Goal: Task Accomplishment & Management: Use online tool/utility

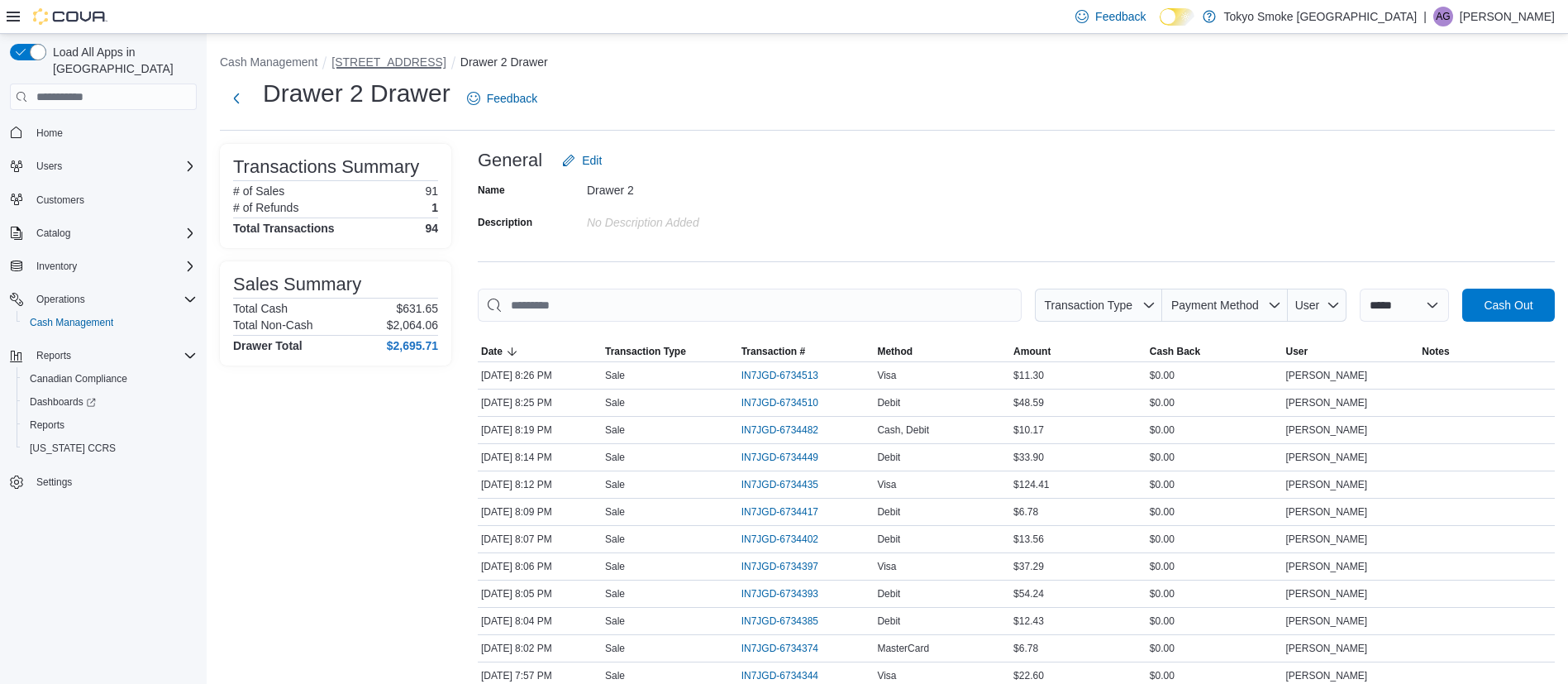
click at [353, 61] on button "[STREET_ADDRESS]" at bounding box center [389, 62] width 114 height 13
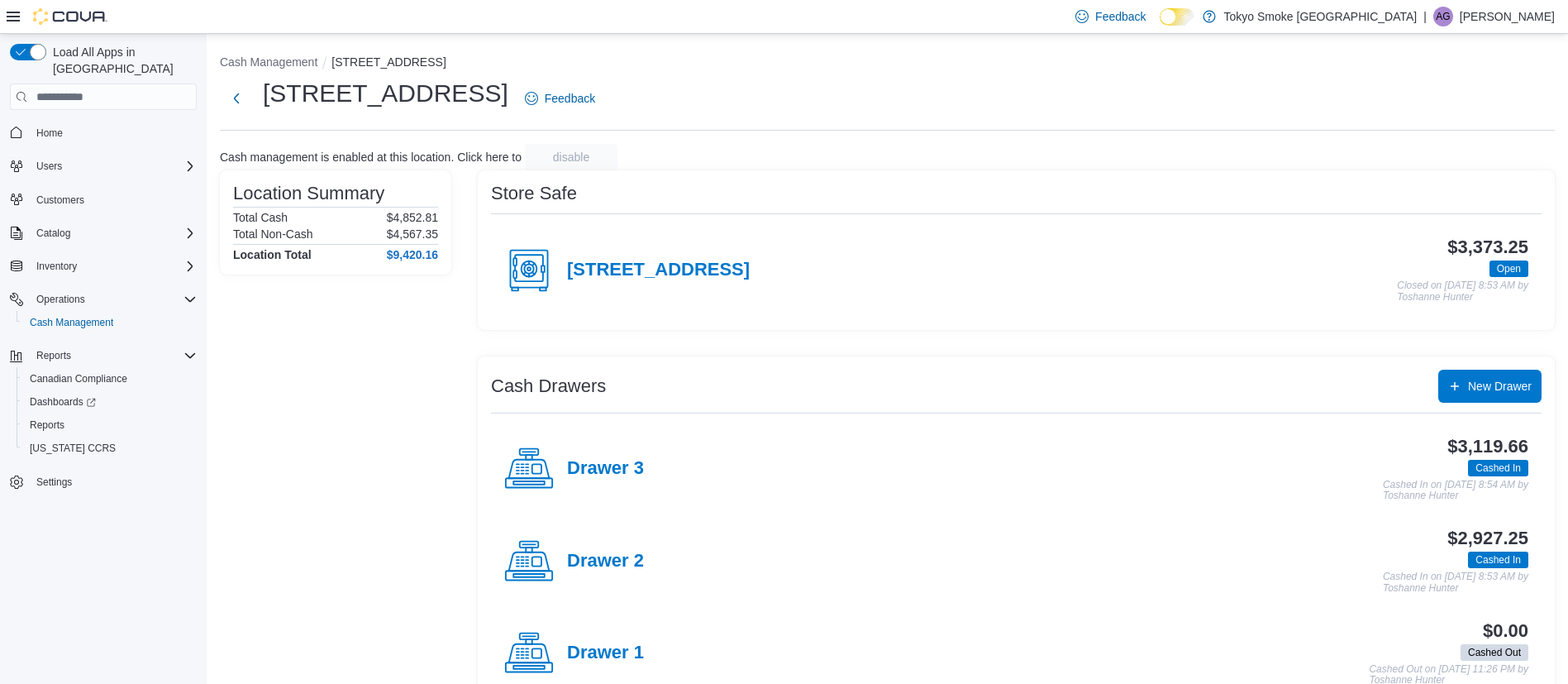
click at [611, 544] on div "Drawer 2" at bounding box center [574, 561] width 140 height 49
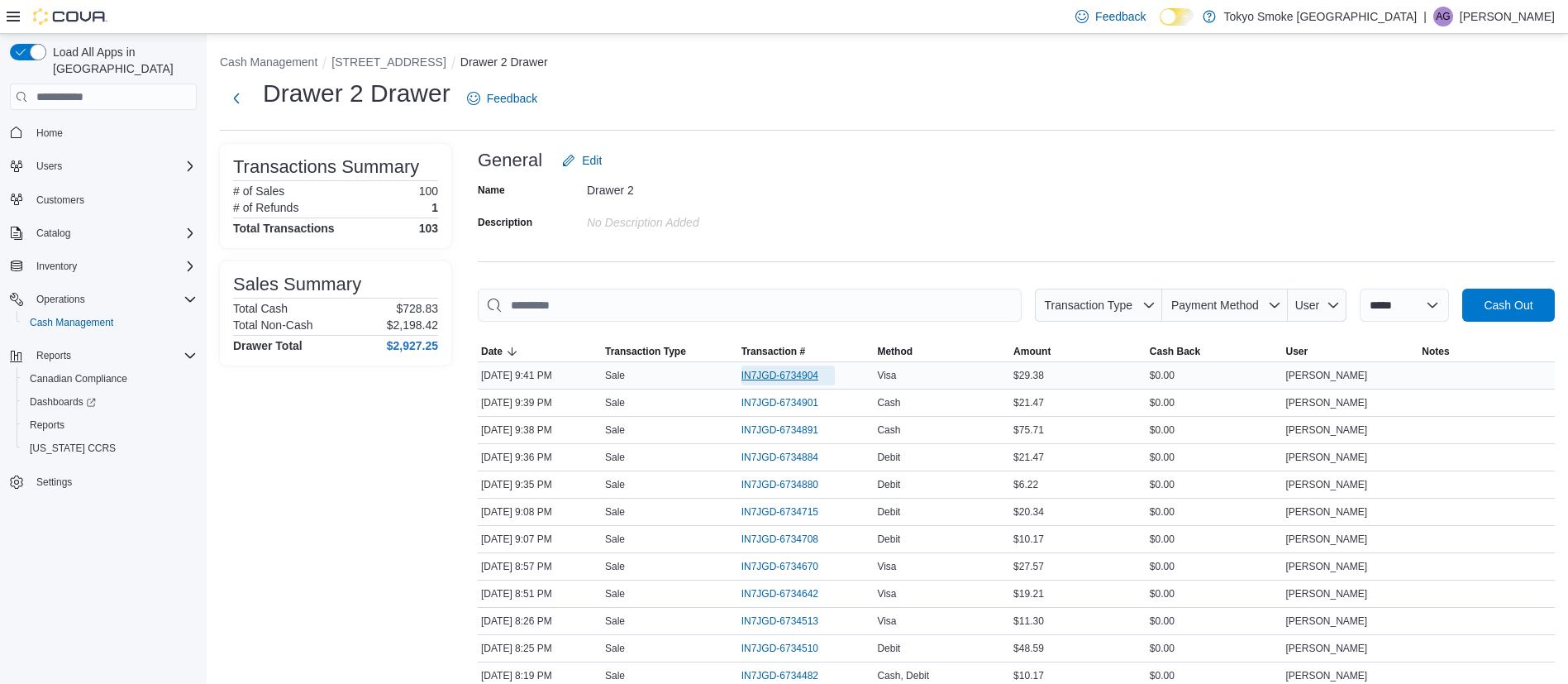
click at [805, 372] on span "IN7JGD-6734904" at bounding box center [779, 376] width 77 height 13
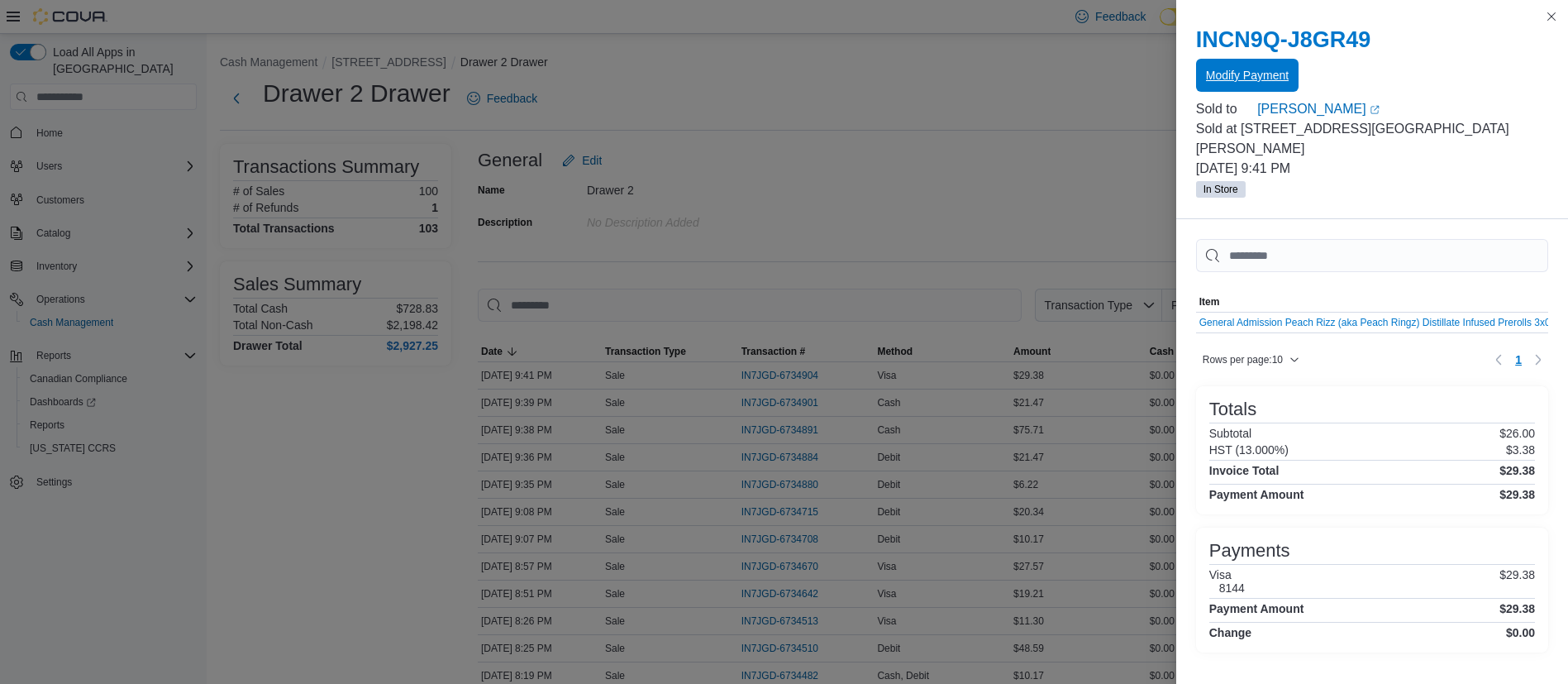
click at [1252, 80] on span "Modify Payment" at bounding box center [1246, 75] width 82 height 16
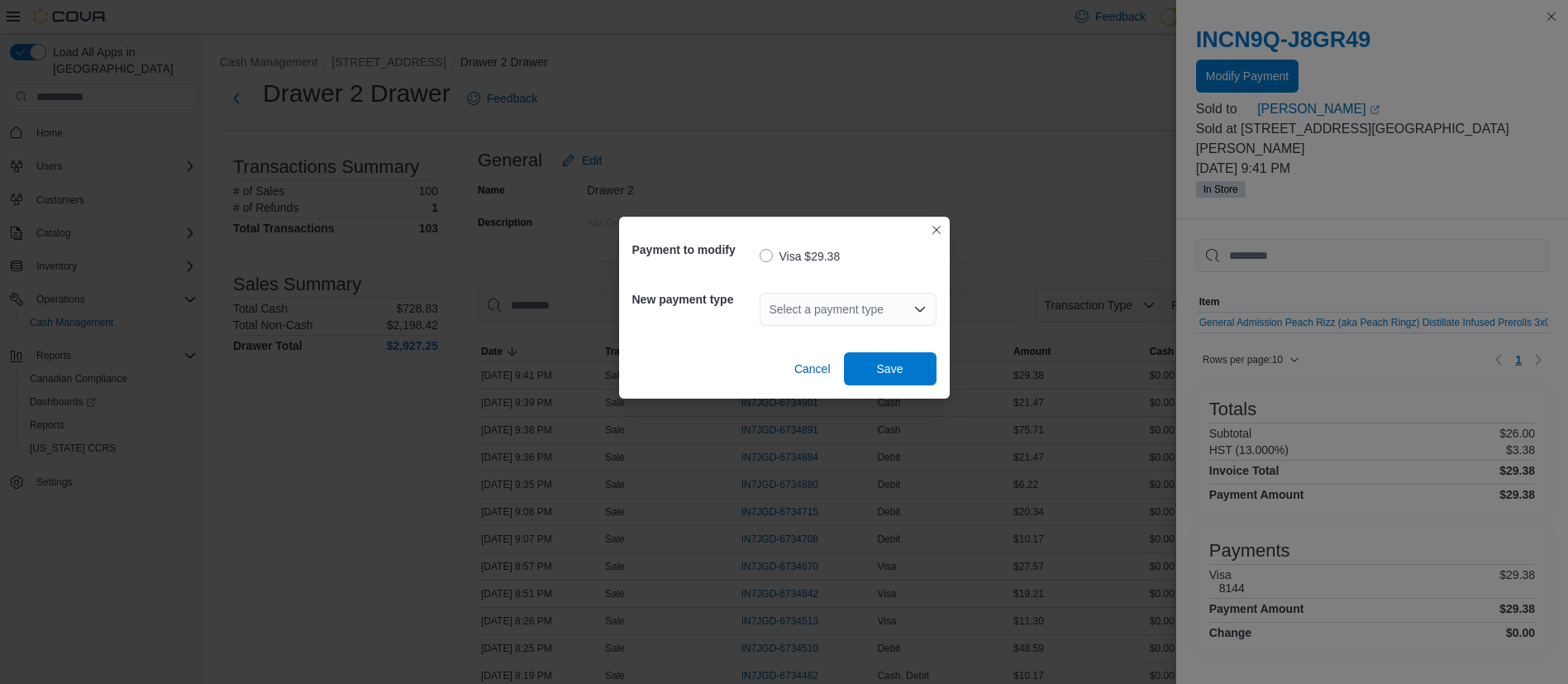
click at [870, 307] on div "Select a payment type" at bounding box center [847, 308] width 177 height 33
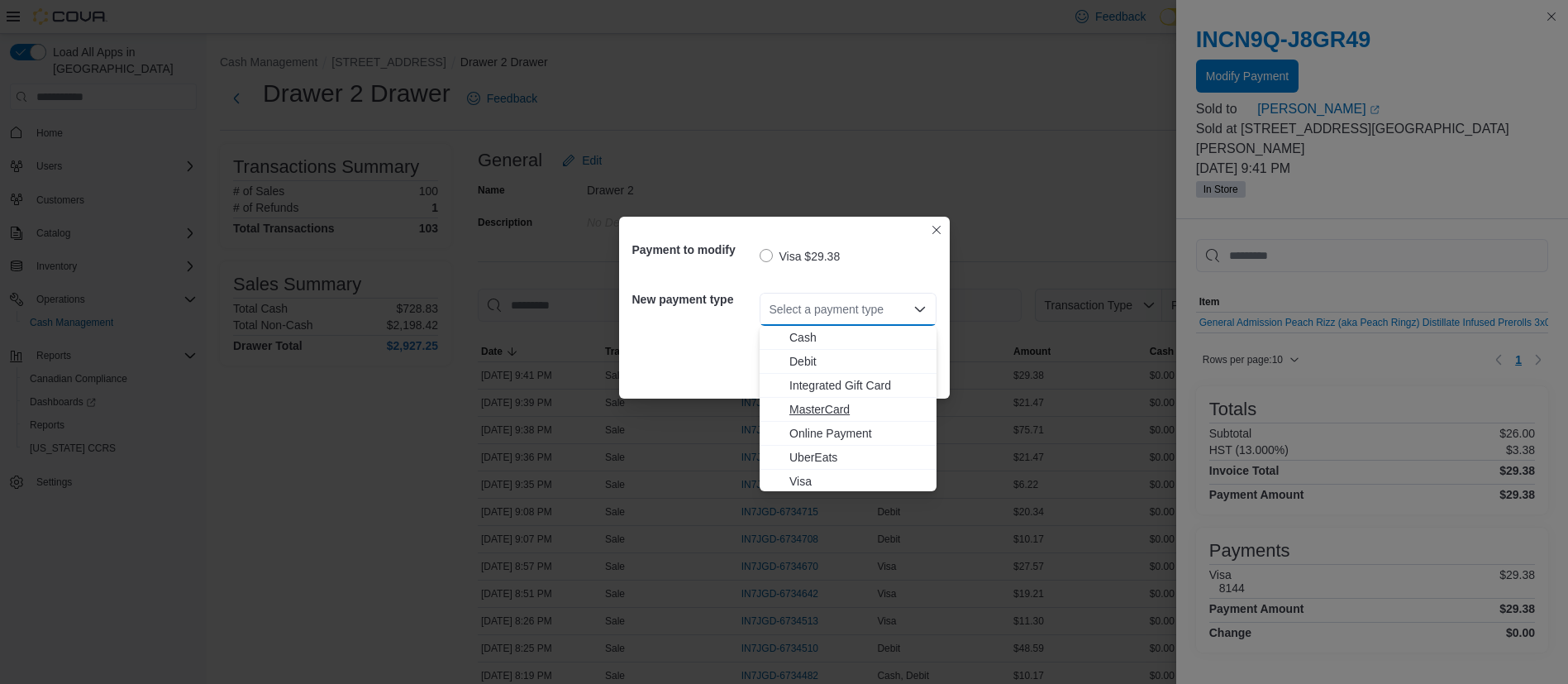
click at [867, 408] on span "MasterCard" at bounding box center [858, 409] width 137 height 16
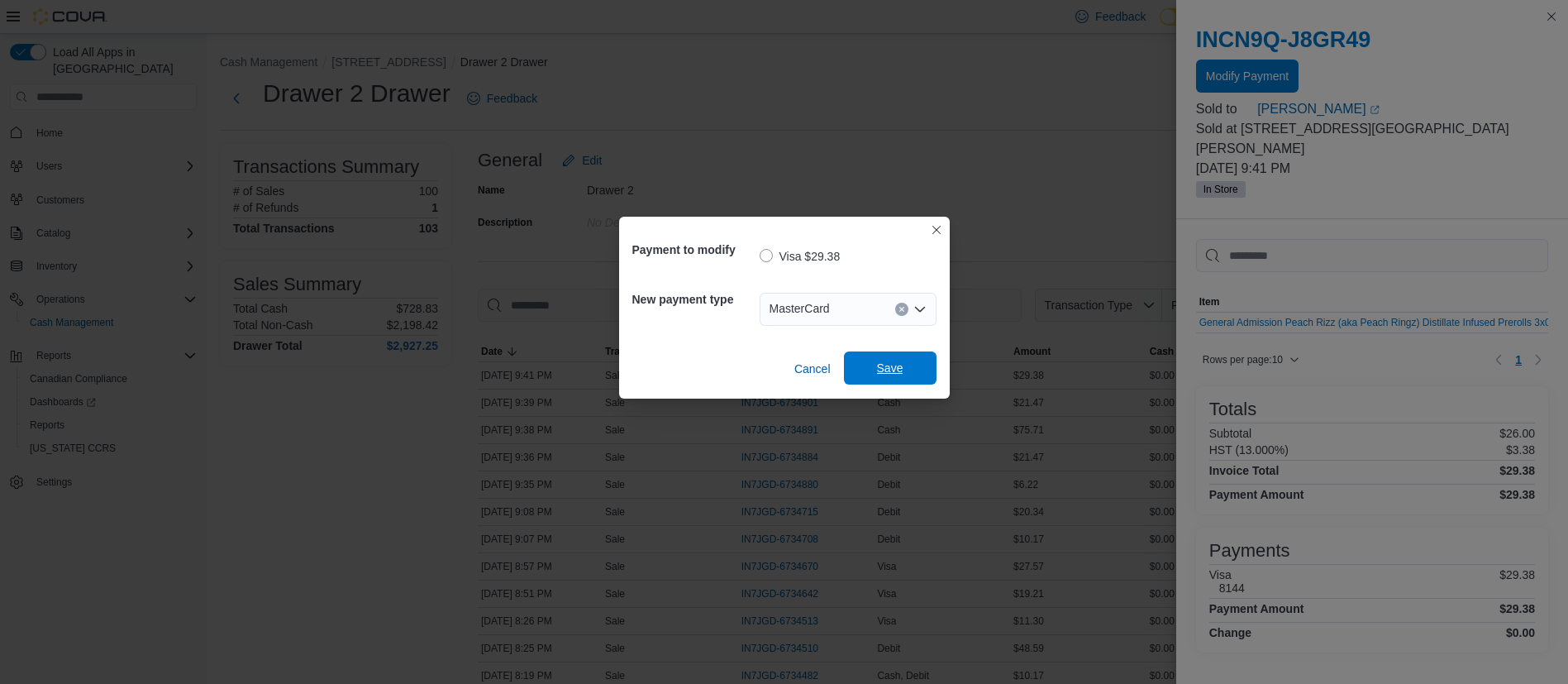
click at [879, 359] on span "Save" at bounding box center [890, 368] width 73 height 33
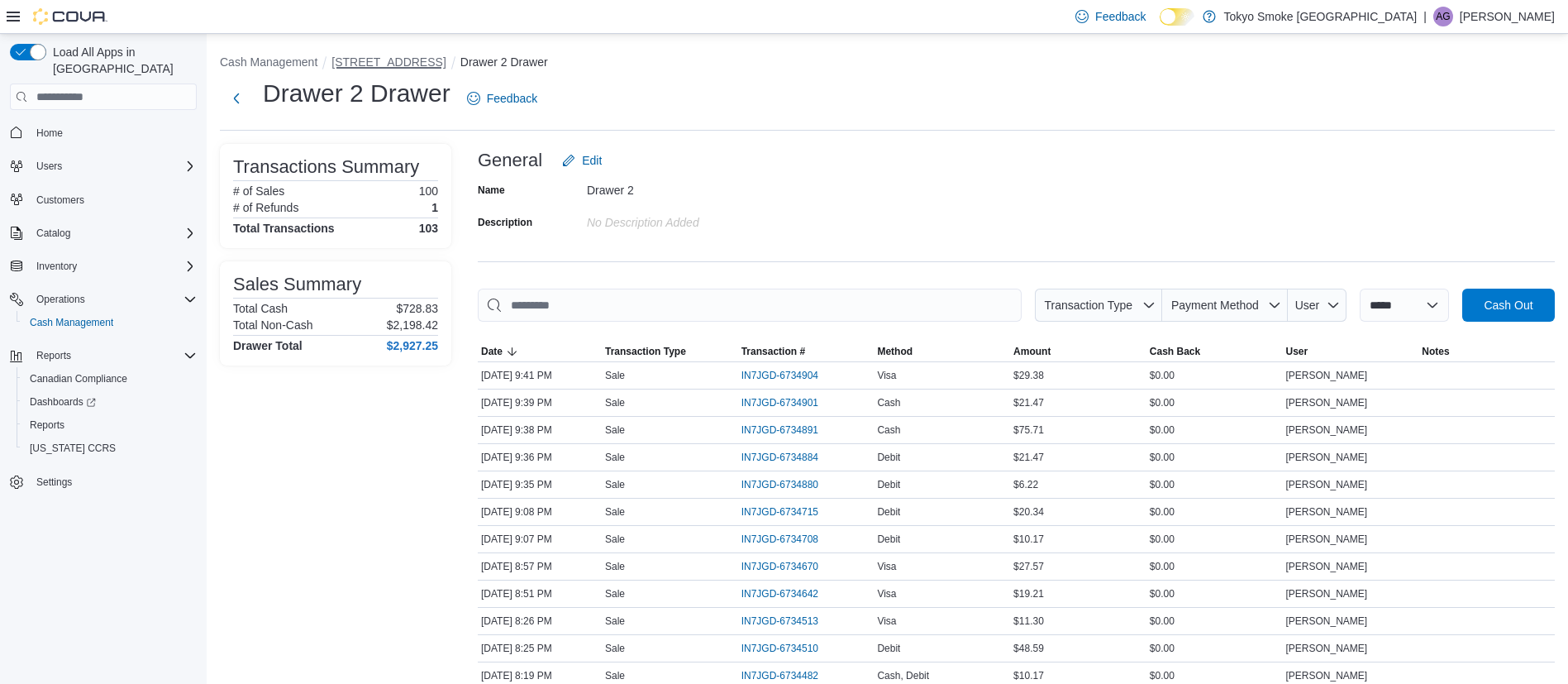
click at [358, 67] on button "[STREET_ADDRESS]" at bounding box center [389, 62] width 114 height 13
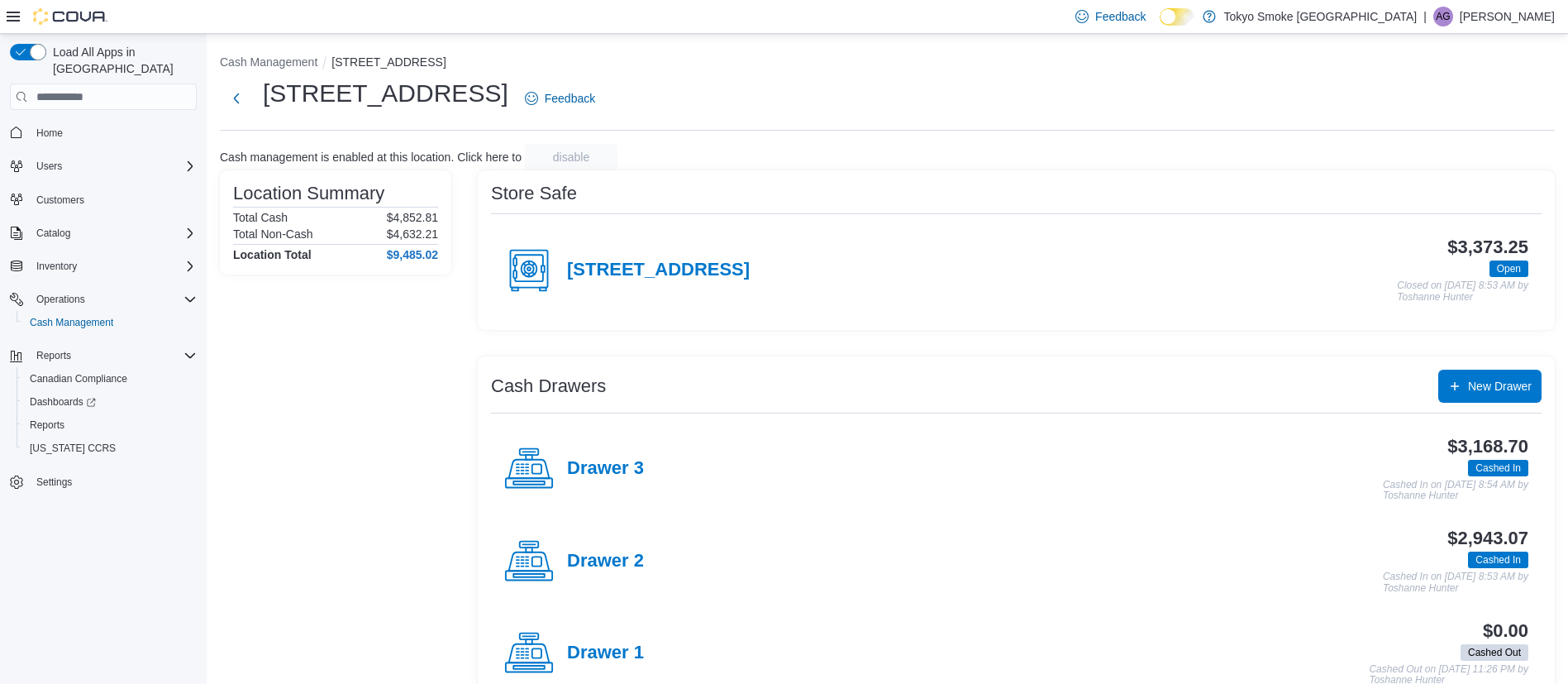
click at [563, 470] on div "Drawer 3" at bounding box center [574, 468] width 140 height 49
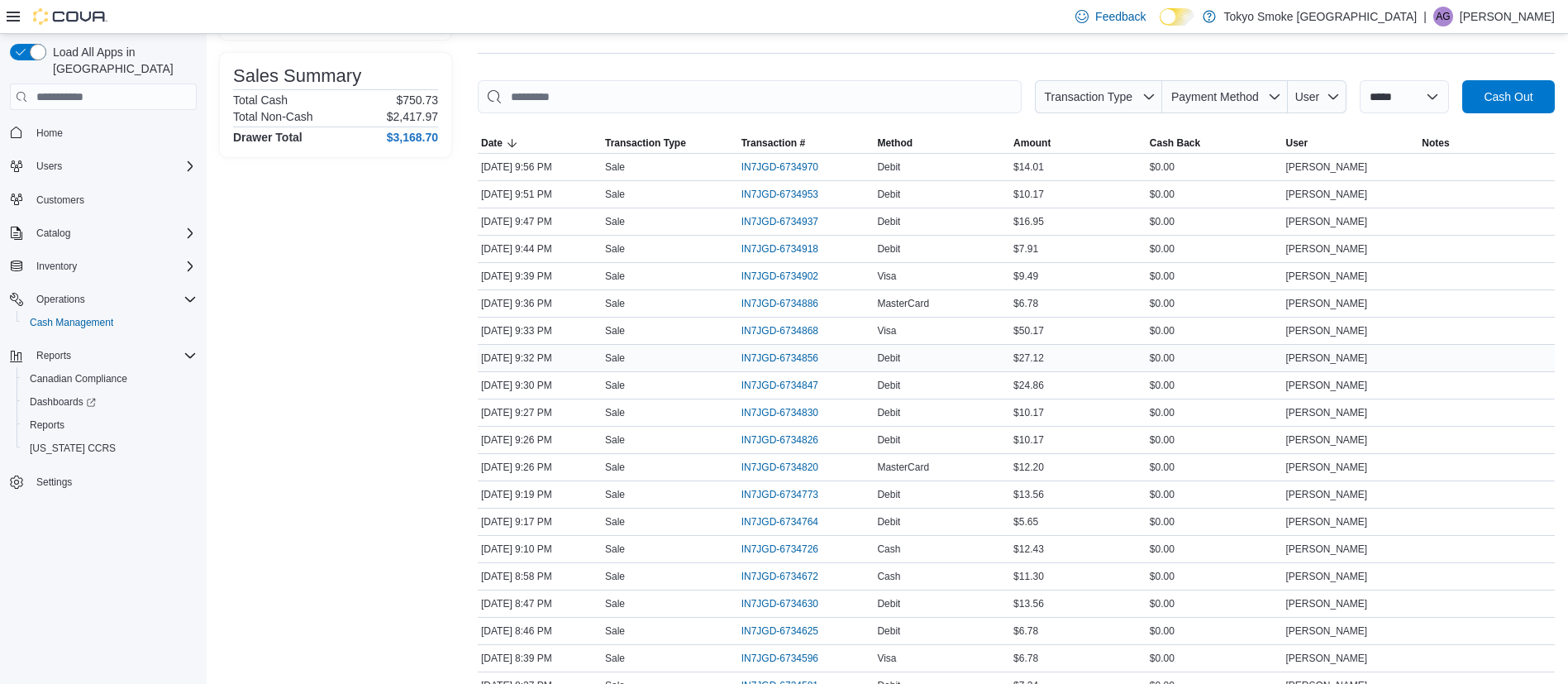
scroll to position [295, 0]
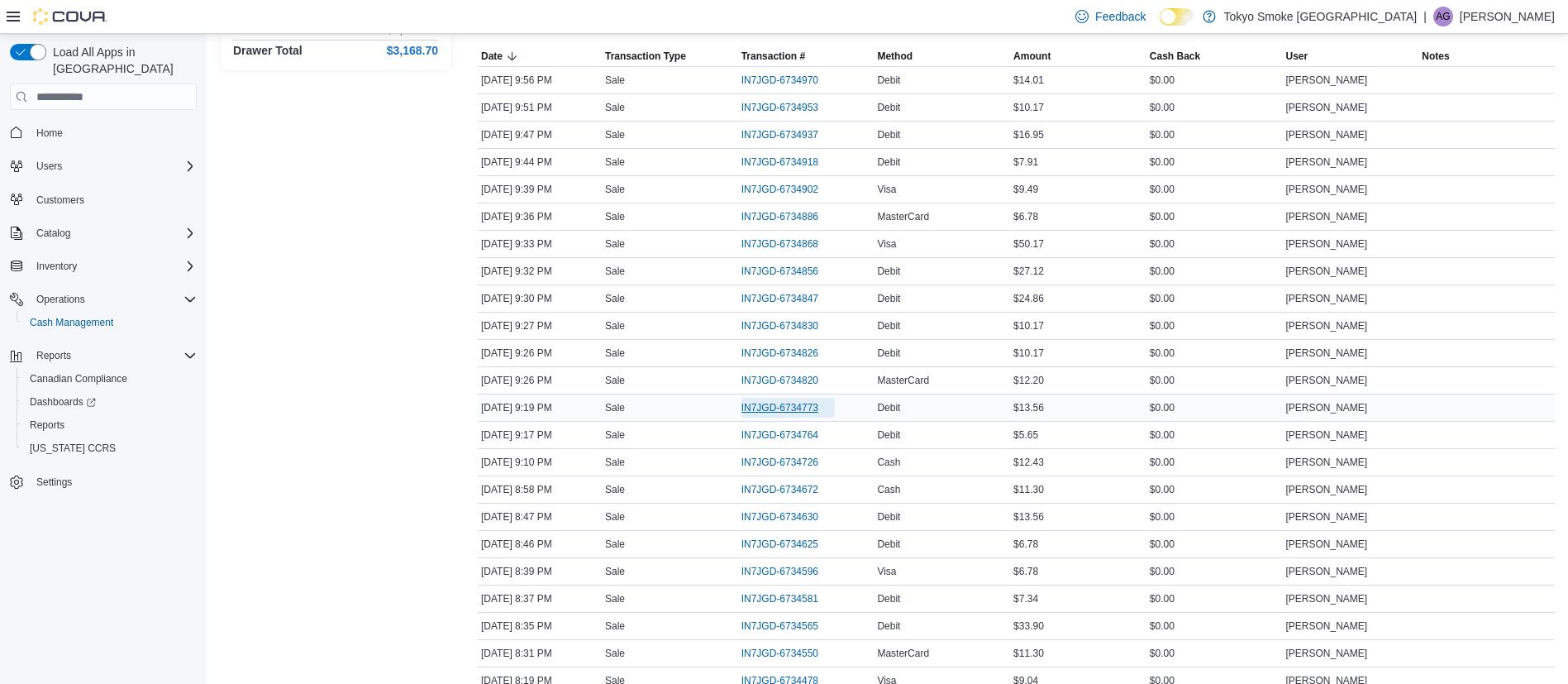
click at [777, 403] on span "IN7JGD-6734773" at bounding box center [779, 408] width 77 height 13
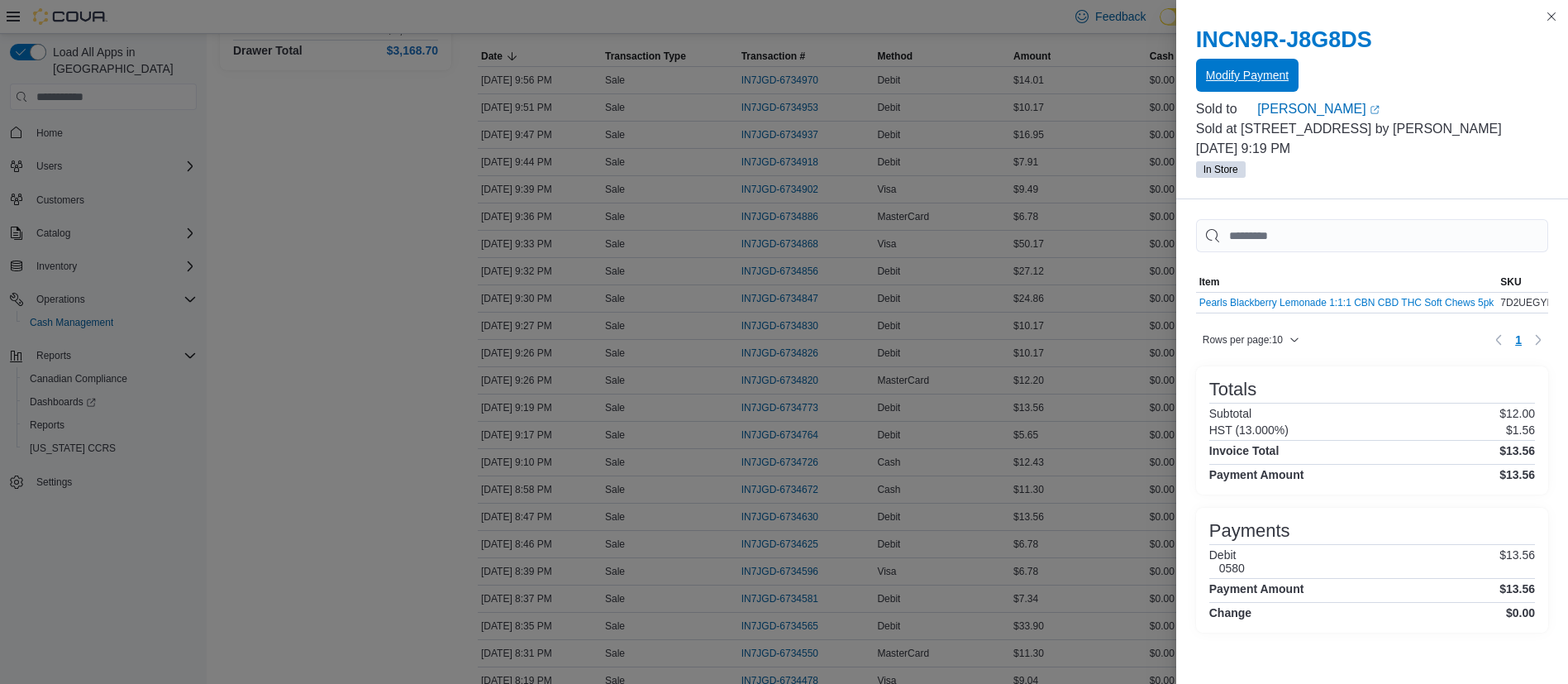
click at [1268, 61] on span "Modify Payment" at bounding box center [1246, 75] width 82 height 33
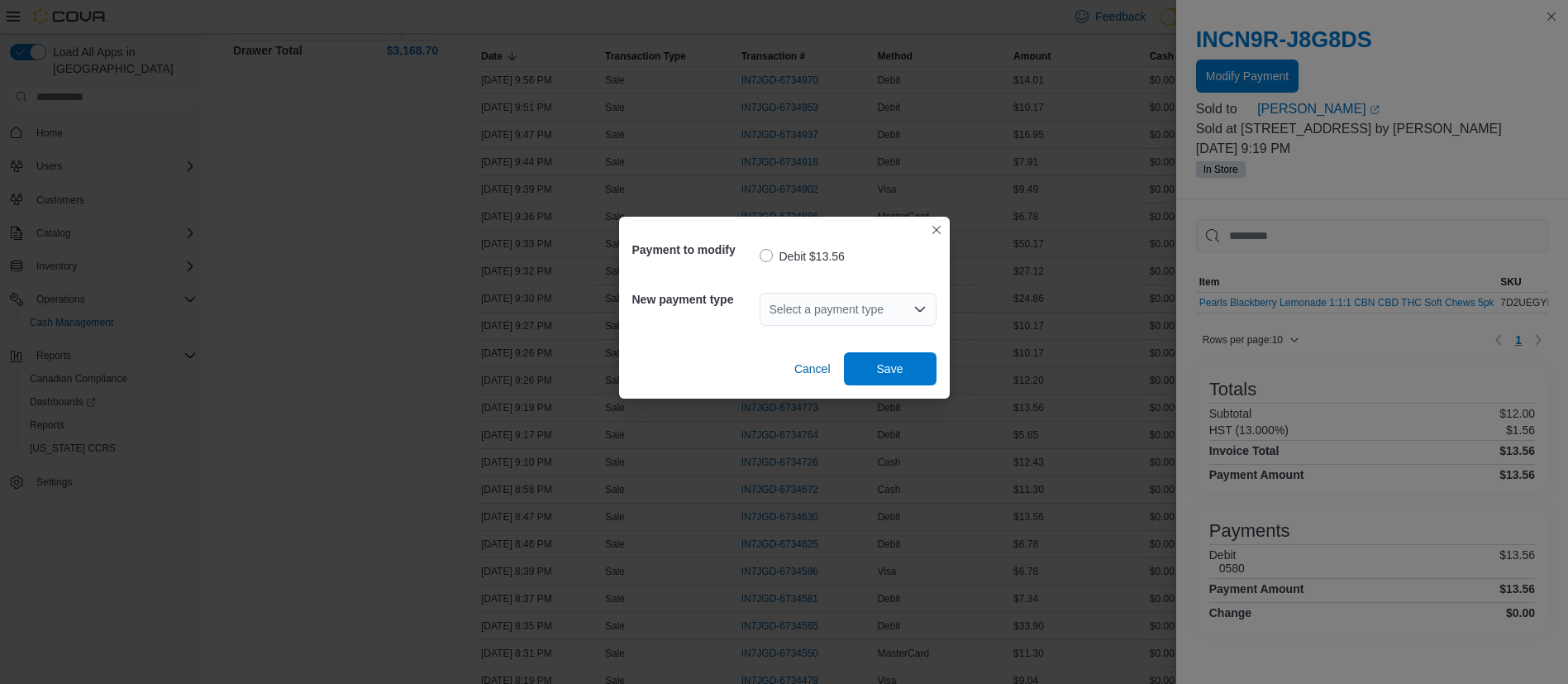
click at [849, 307] on div "Select a payment type" at bounding box center [847, 308] width 177 height 33
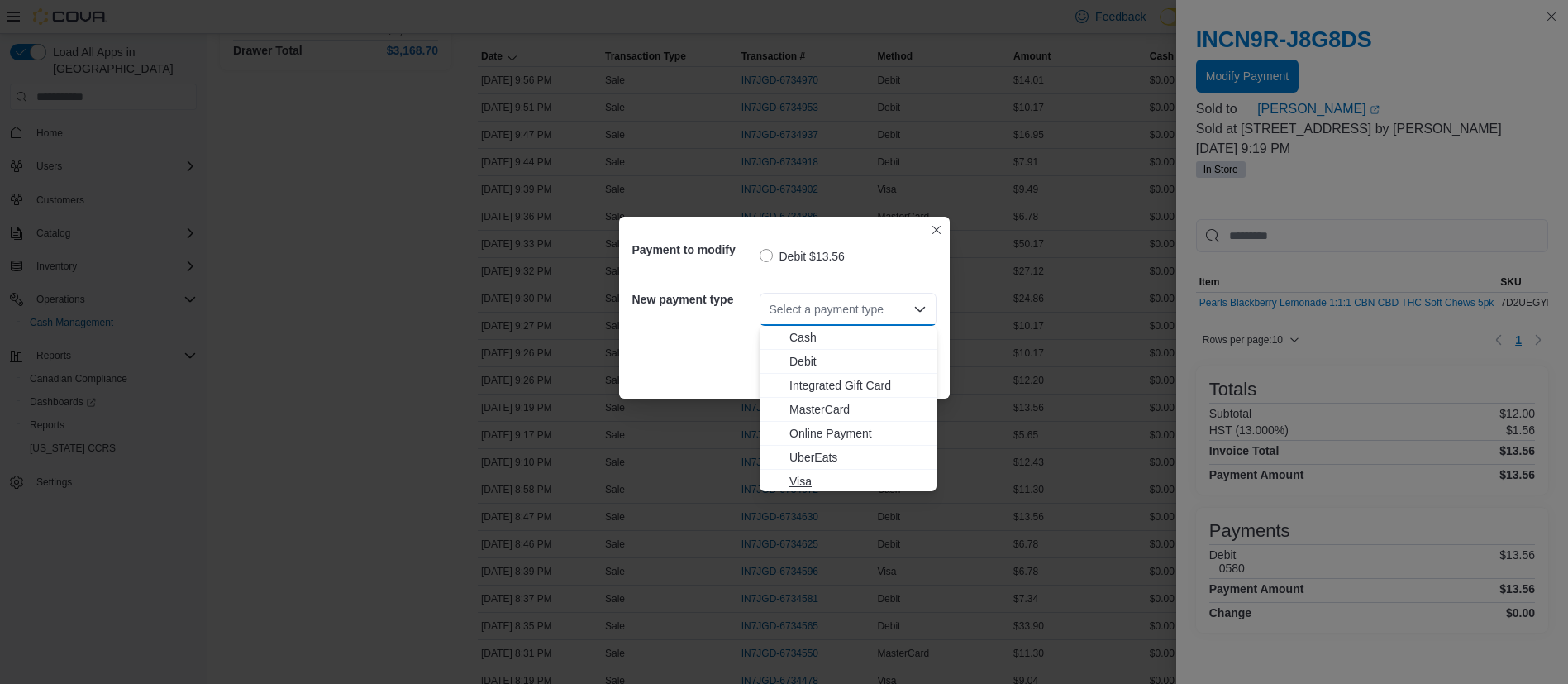
click at [870, 474] on span "Visa" at bounding box center [858, 481] width 137 height 16
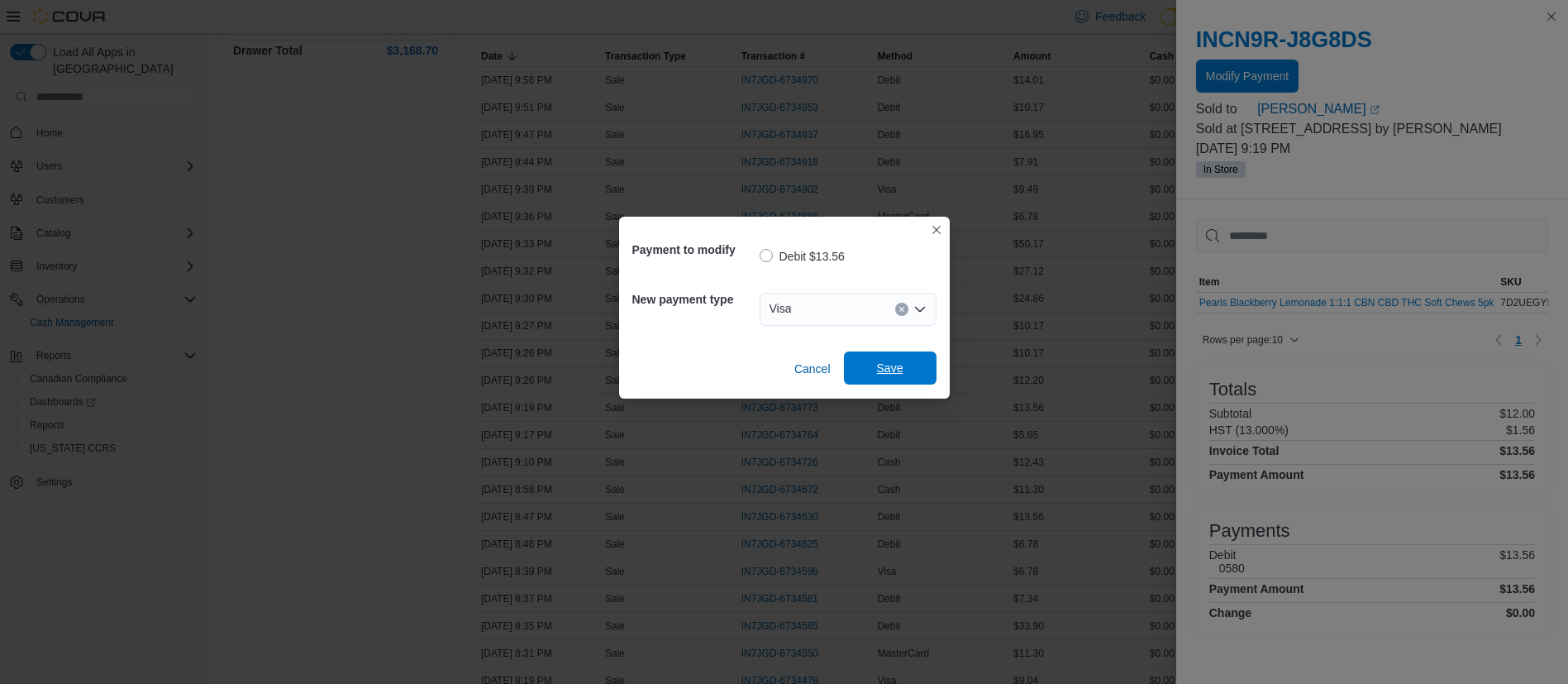
click at [880, 360] on span "Save" at bounding box center [890, 368] width 73 height 33
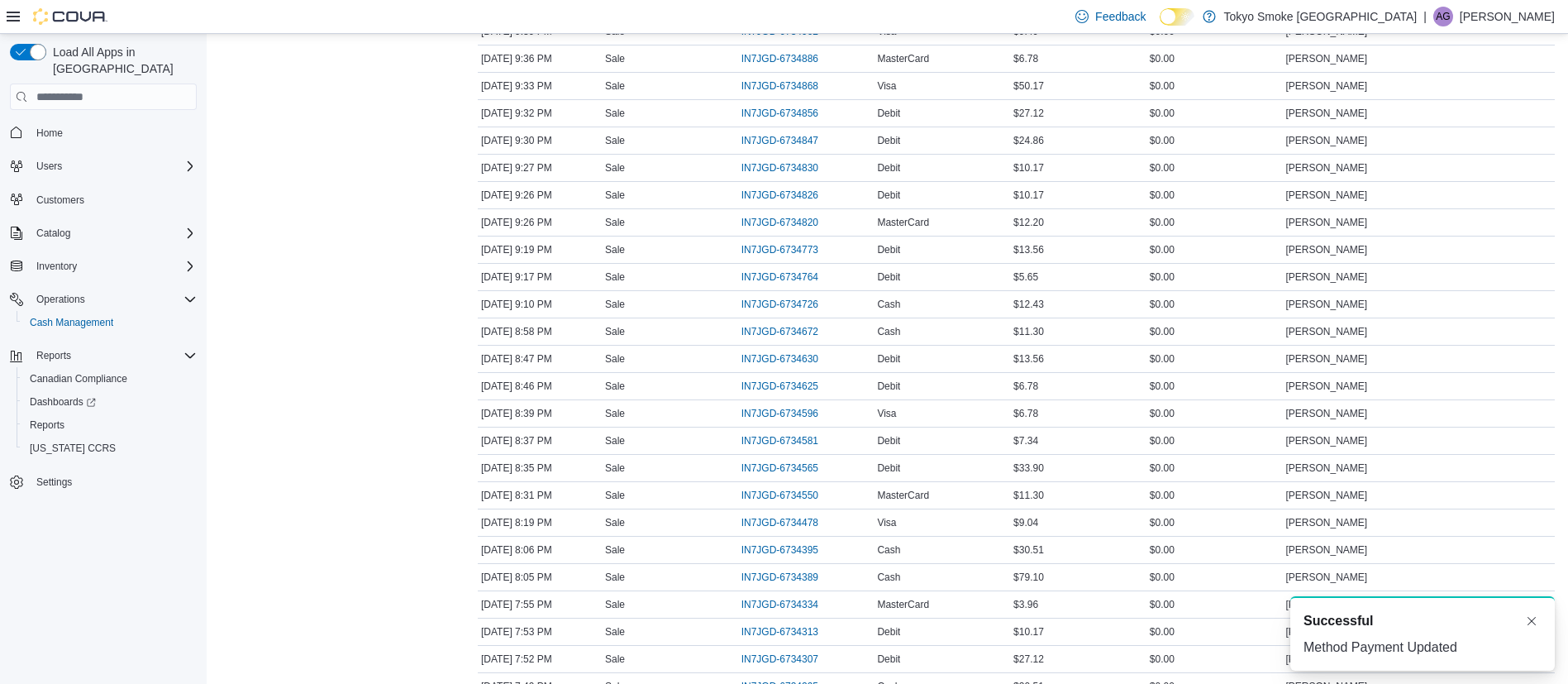
scroll to position [454, 0]
click at [812, 462] on span "IN7JGD-6734565" at bounding box center [779, 467] width 77 height 13
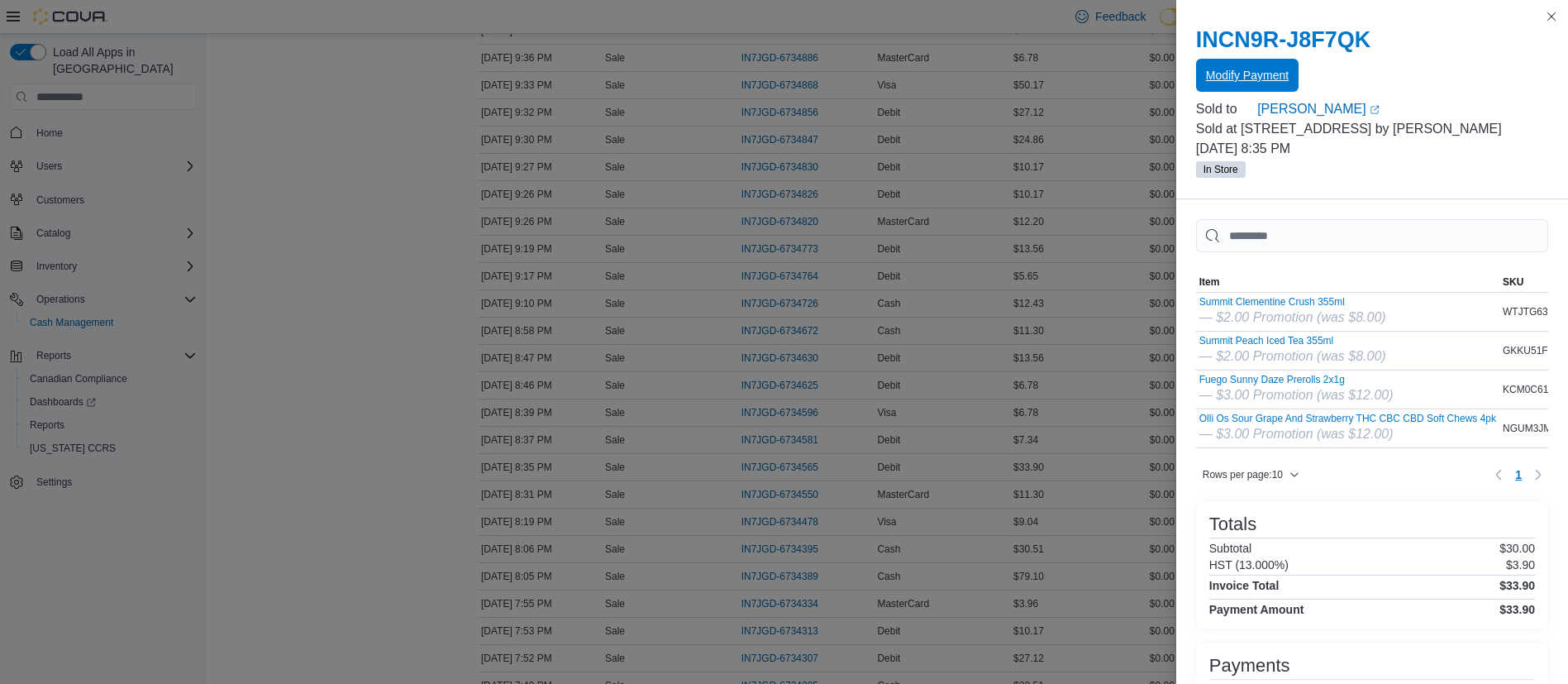
click at [1264, 67] on span "Modify Payment" at bounding box center [1246, 75] width 82 height 33
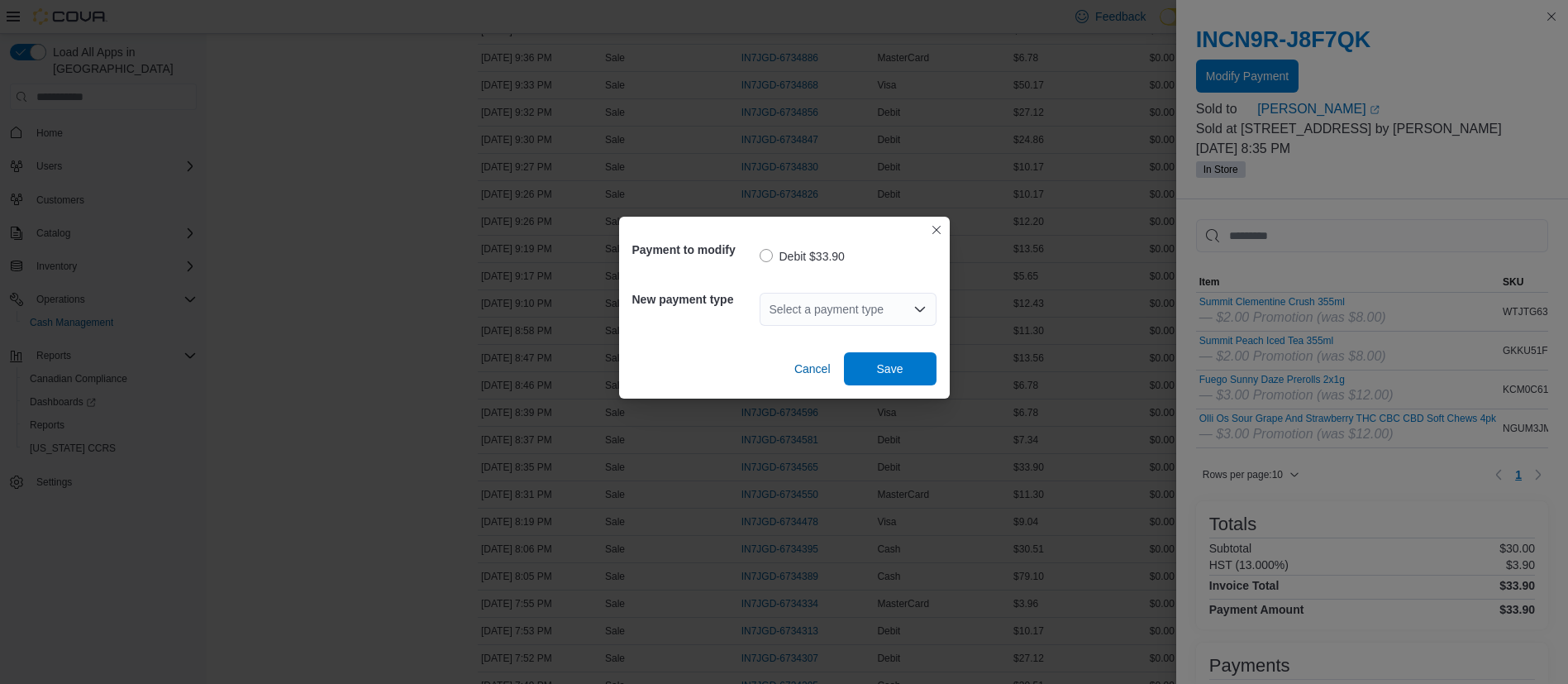
click at [786, 293] on div "Select a payment type" at bounding box center [847, 308] width 177 height 33
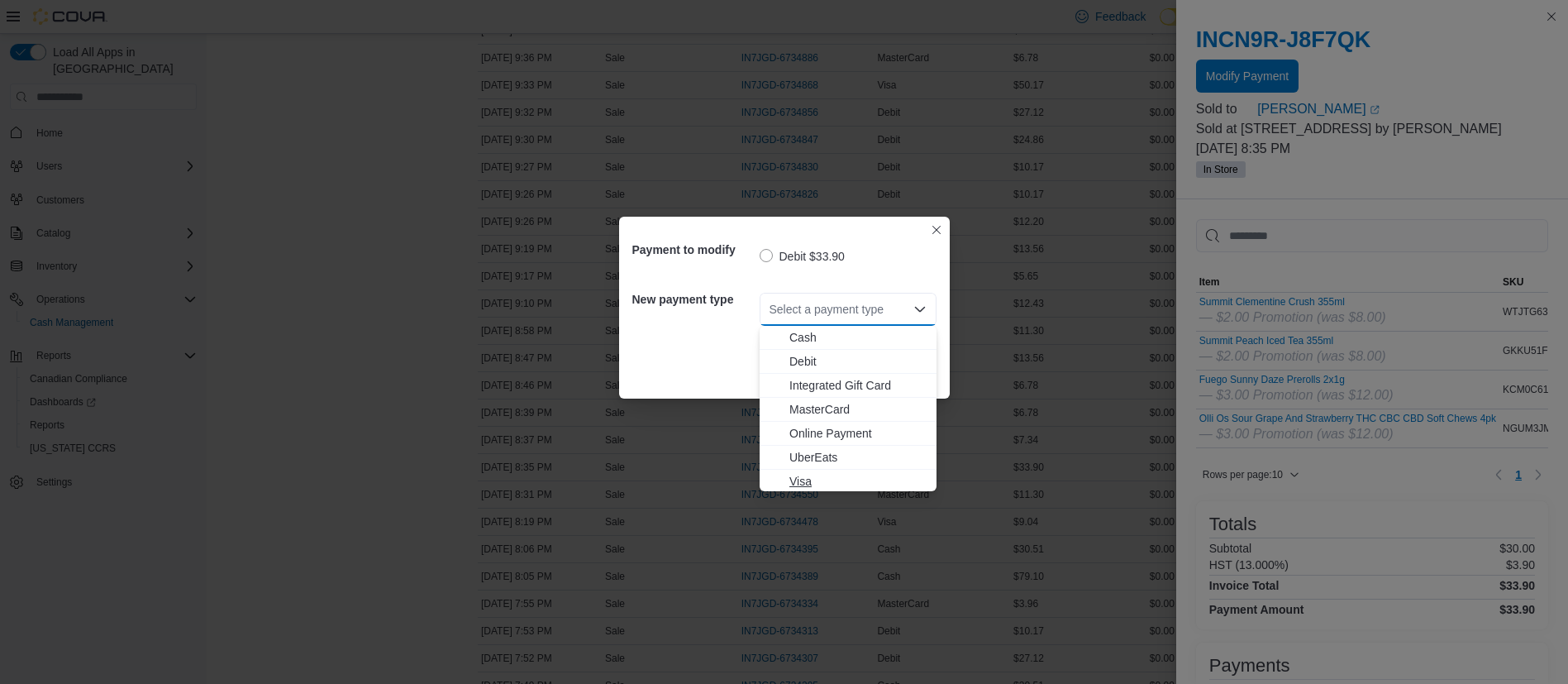
click at [884, 479] on span "Visa" at bounding box center [858, 481] width 137 height 16
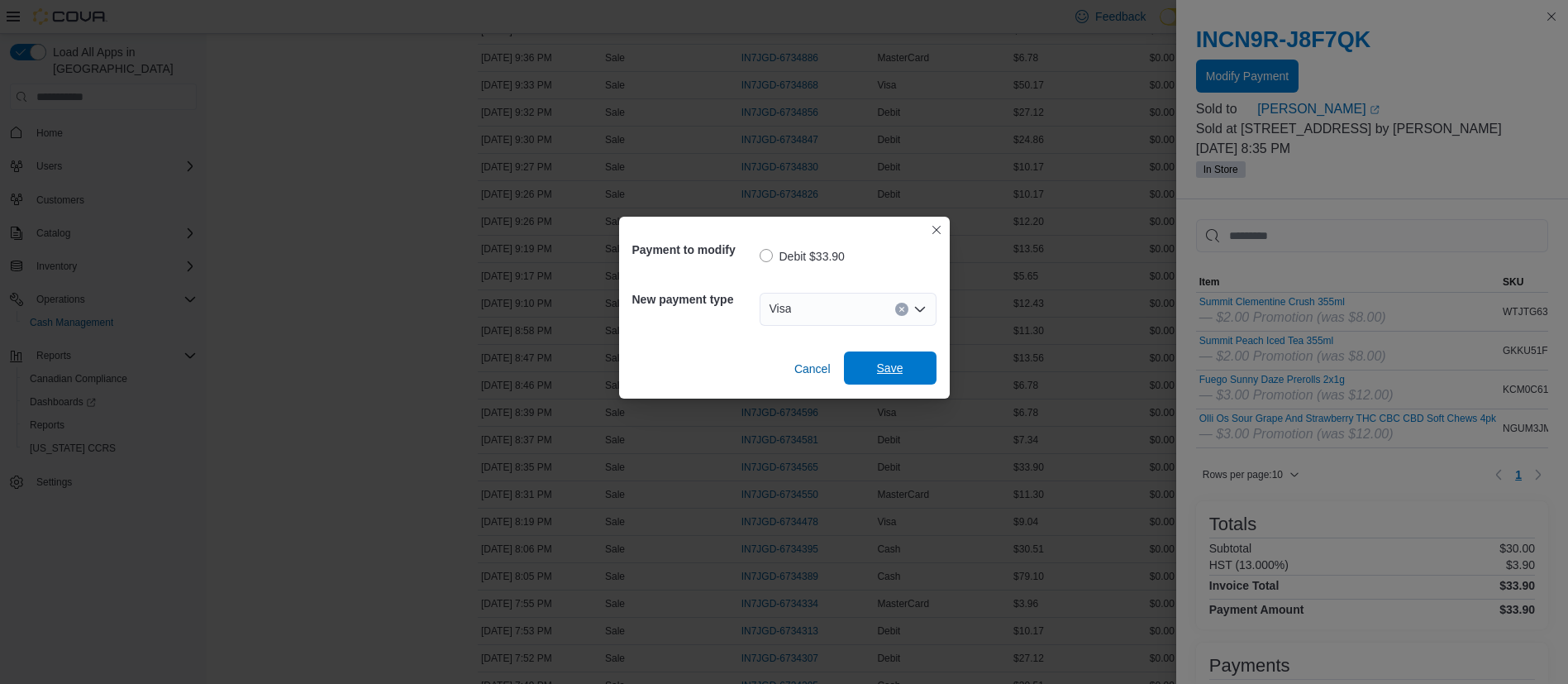
click at [897, 377] on span "Save" at bounding box center [890, 368] width 73 height 33
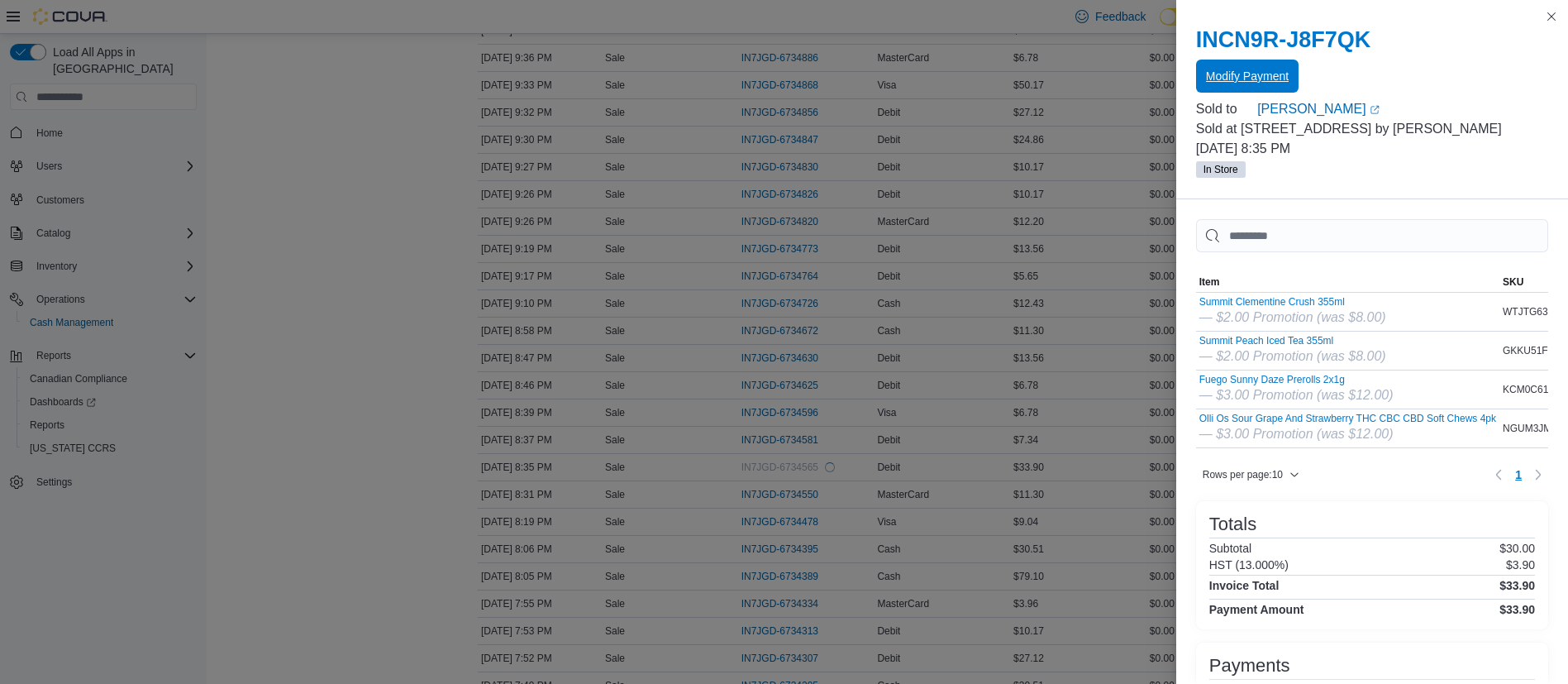
scroll to position [0, 0]
